Goal: Use online tool/utility: Utilize a website feature to perform a specific function

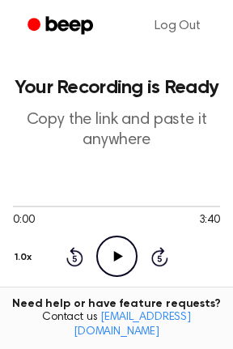
scroll to position [244, 0]
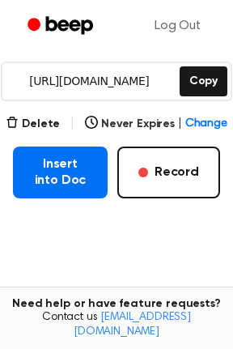
click at [159, 178] on button "Record" at bounding box center [168, 172] width 103 height 52
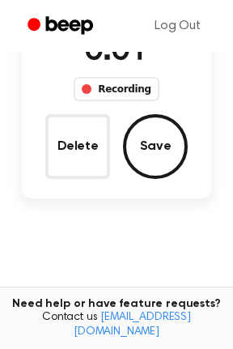
scroll to position [74, 0]
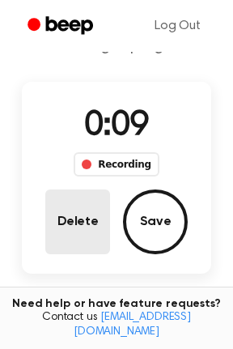
click at [79, 218] on button "Delete" at bounding box center [77, 221] width 65 height 65
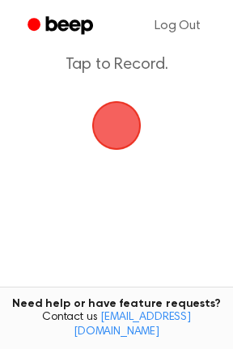
click at [117, 128] on span "button" at bounding box center [116, 125] width 45 height 45
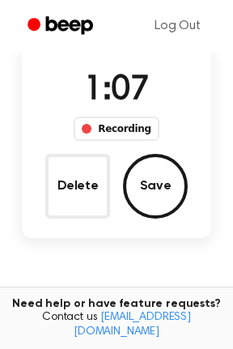
scroll to position [110, 0]
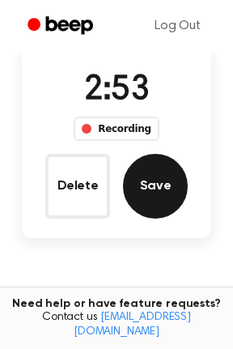
click at [166, 178] on button "Save" at bounding box center [155, 186] width 65 height 65
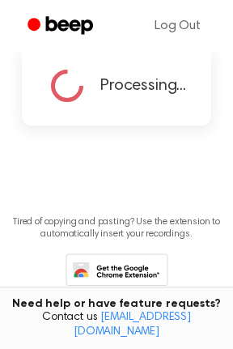
scroll to position [0, 0]
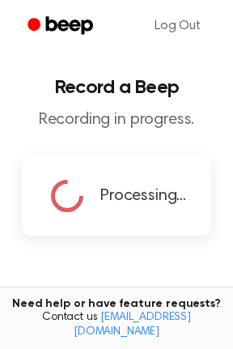
click at [23, 90] on h1 "Record a Beep" at bounding box center [116, 87] width 207 height 19
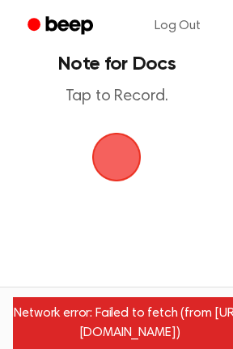
scroll to position [41, 0]
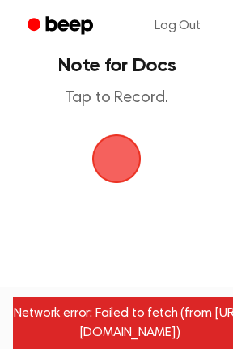
click at [127, 163] on span "button" at bounding box center [116, 158] width 45 height 45
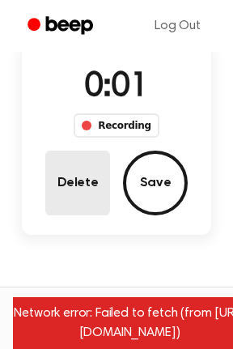
click at [83, 182] on button "Delete" at bounding box center [77, 183] width 65 height 65
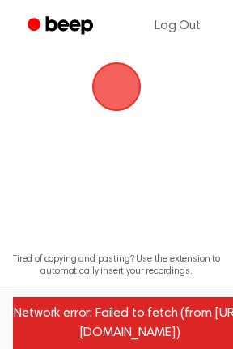
scroll to position [41, 0]
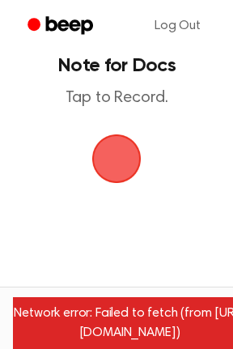
click at [135, 172] on span "button" at bounding box center [116, 158] width 49 height 49
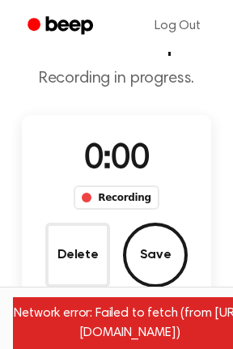
scroll to position [113, 0]
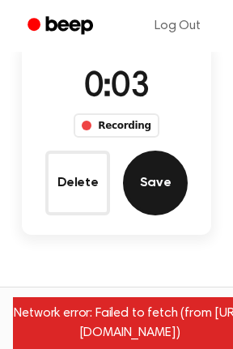
click at [138, 193] on button "Save" at bounding box center [155, 183] width 65 height 65
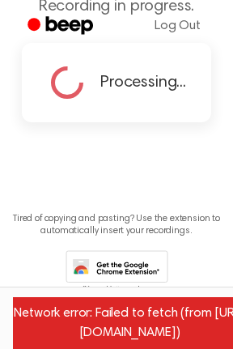
scroll to position [1, 0]
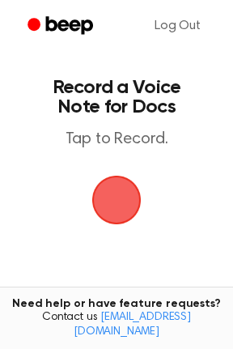
click at [96, 218] on span "button" at bounding box center [116, 199] width 85 height 85
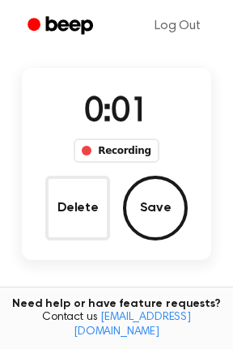
scroll to position [98, 0]
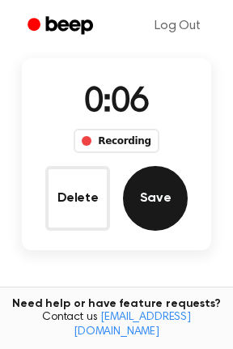
click at [157, 203] on button "Save" at bounding box center [155, 198] width 65 height 65
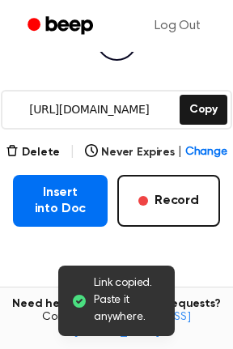
scroll to position [215, 0]
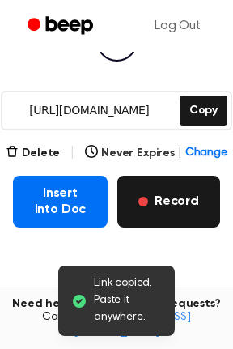
click at [162, 206] on button "Record" at bounding box center [168, 202] width 103 height 52
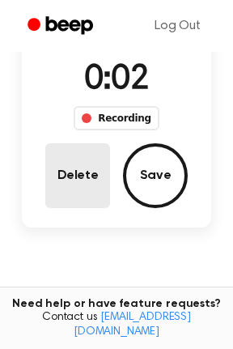
click at [97, 174] on button "Delete" at bounding box center [77, 175] width 65 height 65
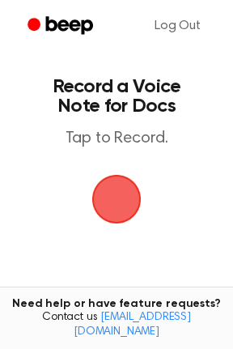
scroll to position [0, 0]
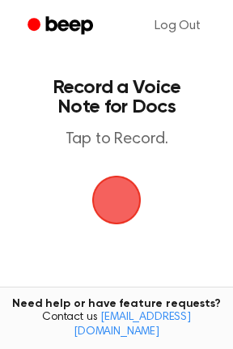
click at [115, 193] on span "button" at bounding box center [116, 200] width 91 height 91
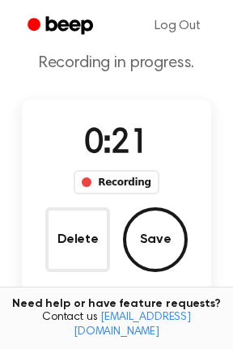
scroll to position [60, 0]
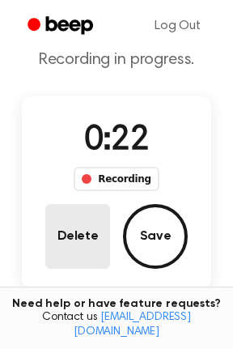
click at [78, 232] on button "Delete" at bounding box center [77, 236] width 65 height 65
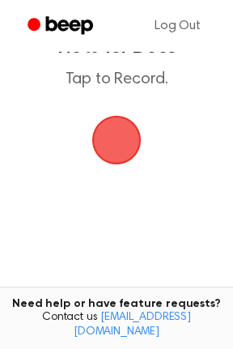
click at [115, 141] on span "button" at bounding box center [116, 140] width 91 height 91
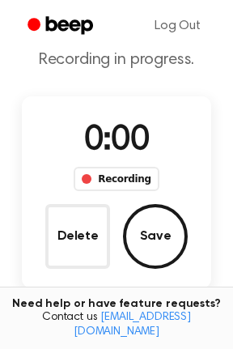
scroll to position [132, 0]
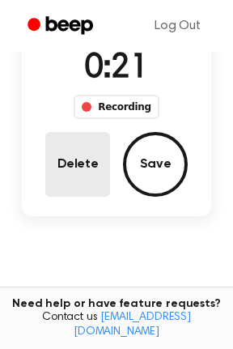
click at [97, 149] on button "Delete" at bounding box center [77, 164] width 65 height 65
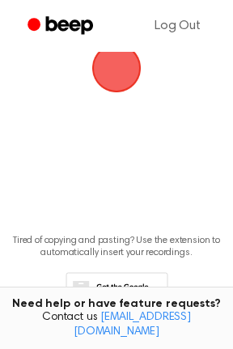
scroll to position [60, 0]
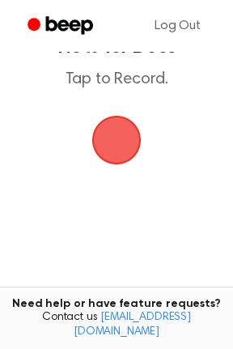
click at [113, 139] on span "button" at bounding box center [115, 139] width 83 height 83
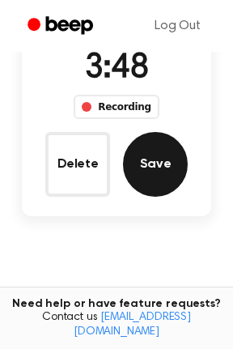
click at [155, 149] on button "Save" at bounding box center [155, 164] width 65 height 65
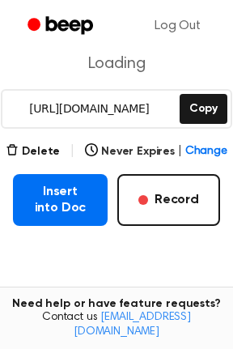
scroll to position [217, 0]
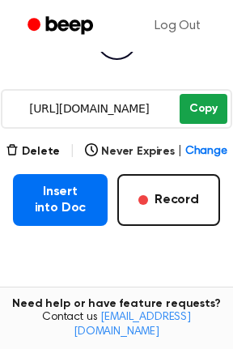
click at [206, 116] on button "Copy" at bounding box center [204, 109] width 48 height 30
click at [193, 113] on button "Copy" at bounding box center [204, 109] width 48 height 30
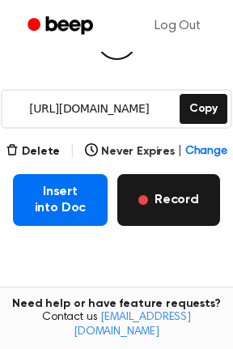
click at [156, 214] on button "Record" at bounding box center [168, 200] width 103 height 52
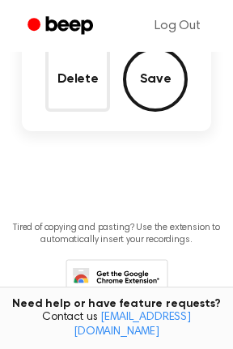
scroll to position [122, 0]
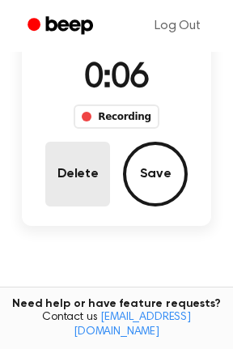
click at [72, 185] on button "Delete" at bounding box center [77, 174] width 65 height 65
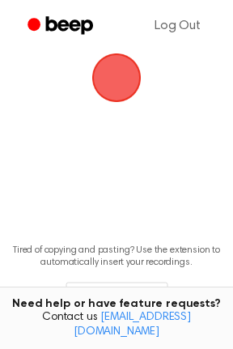
scroll to position [50, 0]
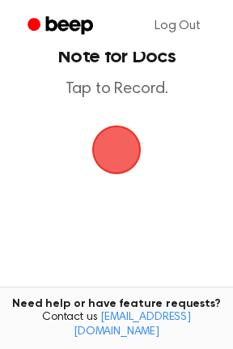
click at [116, 155] on span "button" at bounding box center [116, 149] width 91 height 91
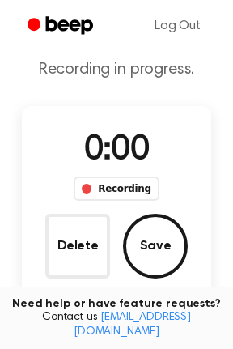
scroll to position [122, 0]
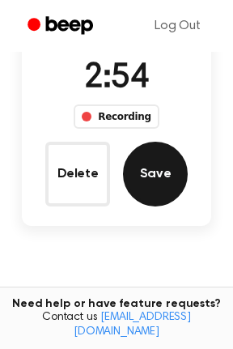
click at [155, 161] on button "Save" at bounding box center [155, 174] width 65 height 65
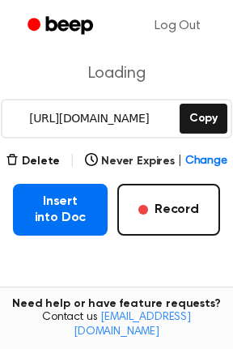
scroll to position [207, 0]
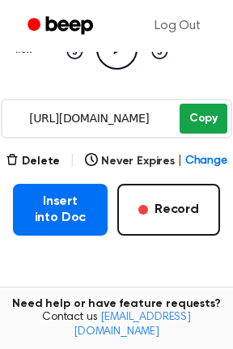
click at [196, 127] on button "Copy" at bounding box center [204, 119] width 48 height 30
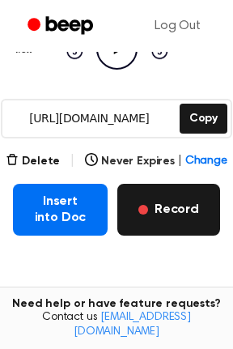
click at [169, 208] on button "Record" at bounding box center [168, 210] width 103 height 52
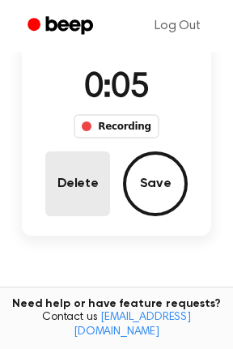
click at [80, 198] on button "Delete" at bounding box center [77, 183] width 65 height 65
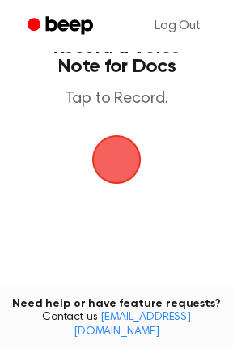
click at [105, 165] on span "button" at bounding box center [117, 159] width 60 height 60
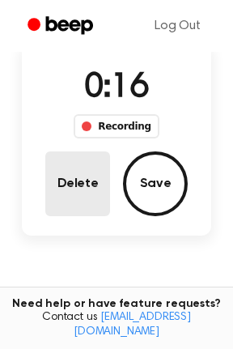
click at [74, 183] on button "Delete" at bounding box center [77, 183] width 65 height 65
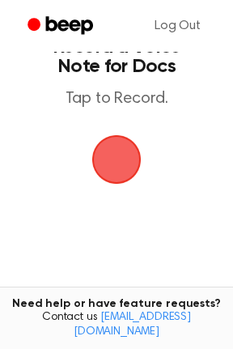
click at [103, 157] on span "button" at bounding box center [116, 159] width 91 height 91
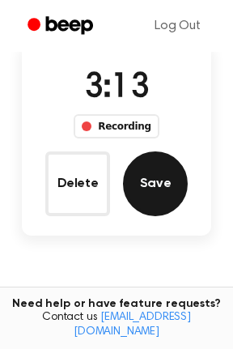
click at [169, 177] on button "Save" at bounding box center [155, 183] width 65 height 65
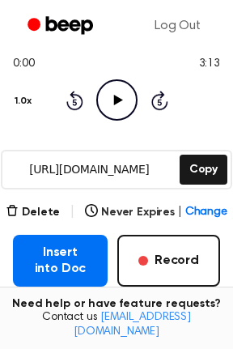
scroll to position [197, 0]
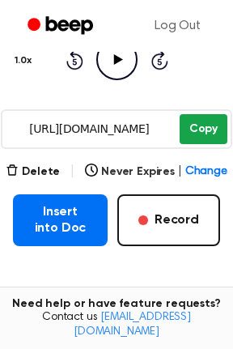
click at [192, 135] on button "Copy" at bounding box center [204, 129] width 48 height 30
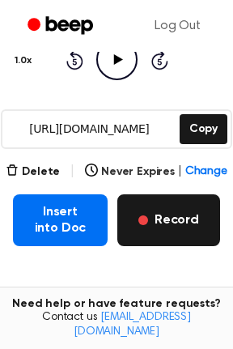
click at [176, 233] on button "Record" at bounding box center [168, 220] width 103 height 52
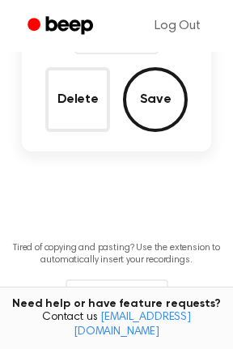
scroll to position [103, 0]
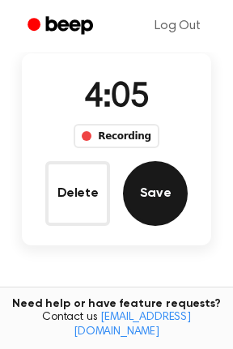
click at [159, 168] on button "Save" at bounding box center [155, 193] width 65 height 65
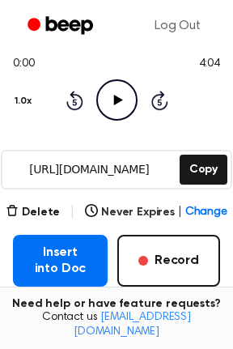
scroll to position [197, 0]
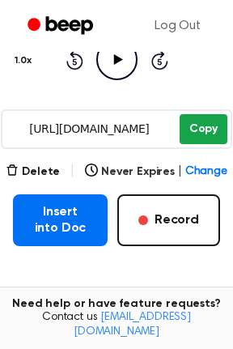
click at [206, 130] on button "Copy" at bounding box center [204, 129] width 48 height 30
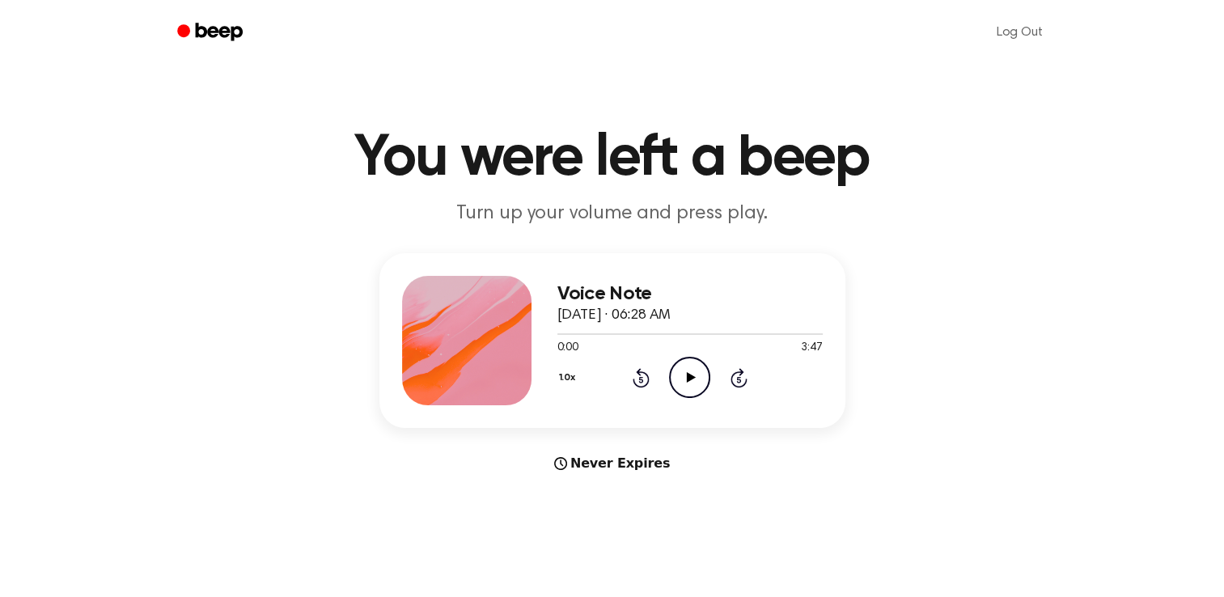
click at [693, 383] on icon "Play Audio" at bounding box center [689, 377] width 41 height 41
click at [778, 338] on div at bounding box center [690, 333] width 265 height 13
click at [770, 336] on div at bounding box center [690, 333] width 265 height 13
click at [685, 380] on icon "Pause Audio" at bounding box center [689, 377] width 41 height 41
